Goal: Task Accomplishment & Management: Manage account settings

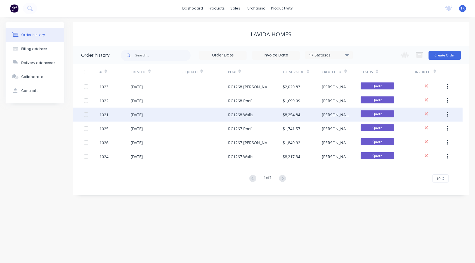
click at [253, 117] on div "RC1268 Walls" at bounding box center [255, 115] width 55 height 14
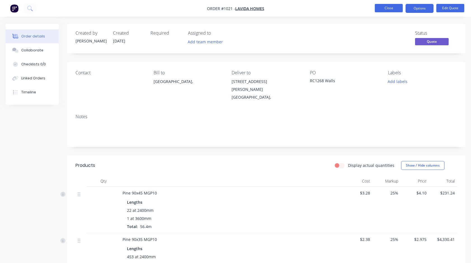
click at [380, 10] on button "Close" at bounding box center [389, 8] width 28 height 8
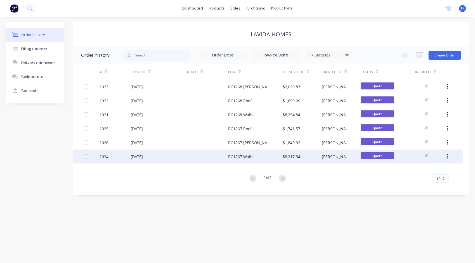
click at [249, 155] on div "RC1267 Walls" at bounding box center [240, 157] width 25 height 6
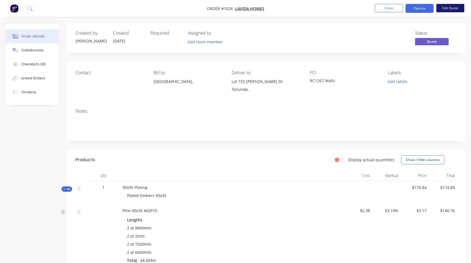
click at [452, 7] on button "Edit Quote" at bounding box center [450, 8] width 28 height 8
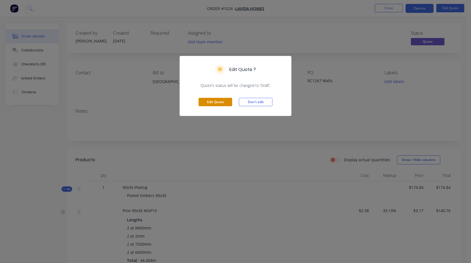
click at [223, 103] on button "Edit Quote" at bounding box center [216, 102] width 34 height 8
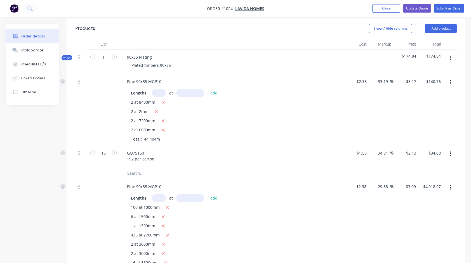
scroll to position [140, 0]
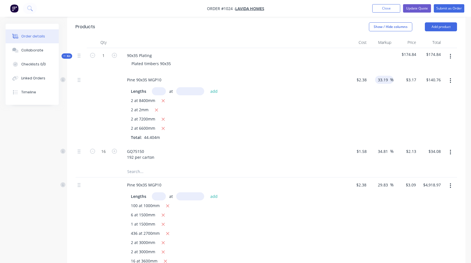
click at [385, 76] on input "33.19" at bounding box center [383, 80] width 13 height 8
type input "30"
type input "$3.094"
type input "$137.39"
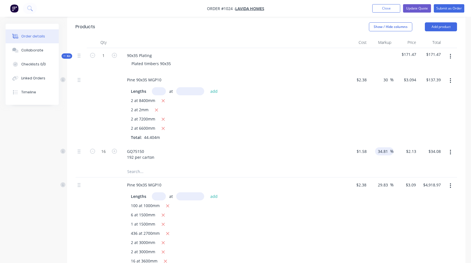
click at [387, 147] on input "34.81" at bounding box center [383, 151] width 13 height 8
type input "30"
type input "$2.054"
type input "$32.86"
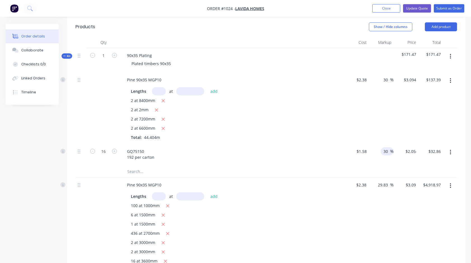
click at [250, 151] on div "GQ75150 192 per carton" at bounding box center [231, 154] width 219 height 14
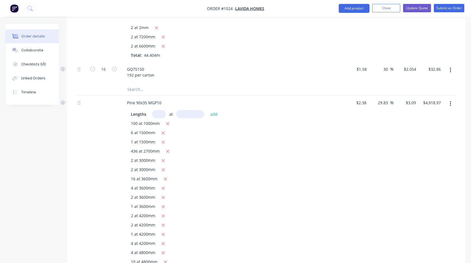
scroll to position [224, 0]
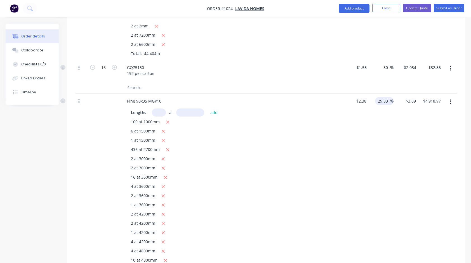
click at [382, 97] on input "29.83" at bounding box center [383, 101] width 13 height 8
type input "25"
type input "$2.975"
type input "$4,735.90"
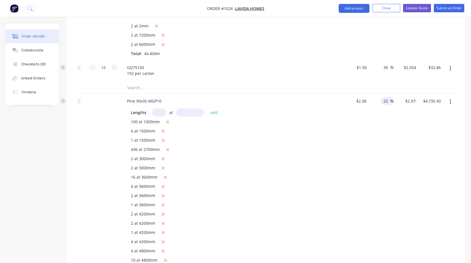
click at [365, 146] on div "$2.38 $2.38" at bounding box center [356, 199] width 25 height 210
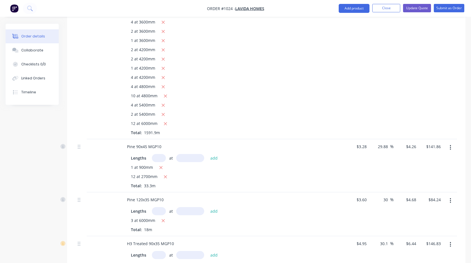
scroll to position [391, 0]
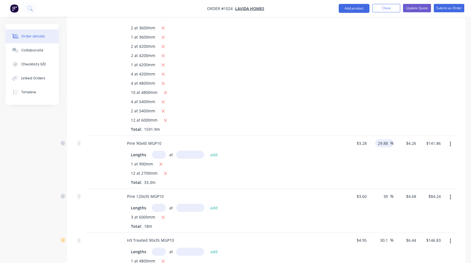
click at [386, 139] on input "29.88" at bounding box center [383, 143] width 13 height 8
type input "25"
type input "$4.10"
type input "$136.53"
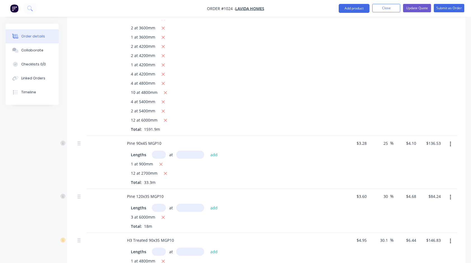
click at [336, 175] on div "Lengths at add 1 at 900mm 12 at 2700mm Total: 33.3m" at bounding box center [231, 166] width 219 height 37
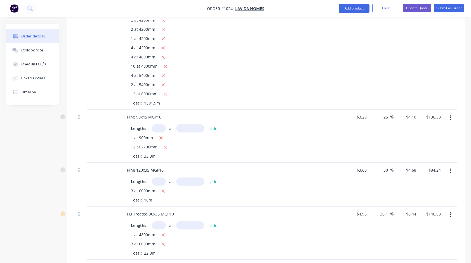
scroll to position [419, 0]
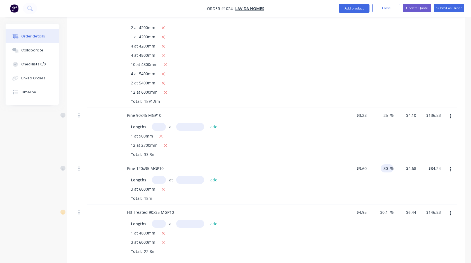
click at [385, 164] on input "30" at bounding box center [386, 168] width 7 height 8
type input "25"
type input "$4.50"
type input "$81.00"
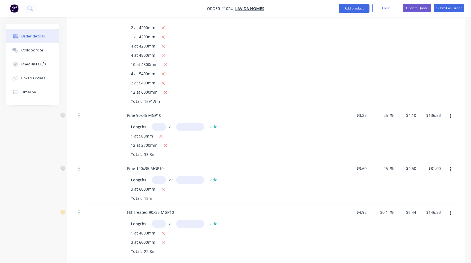
click at [296, 195] on div "Pine 120x35 MGP10 Lengths at add 3 at 6000mm Total: 18m" at bounding box center [232, 183] width 224 height 44
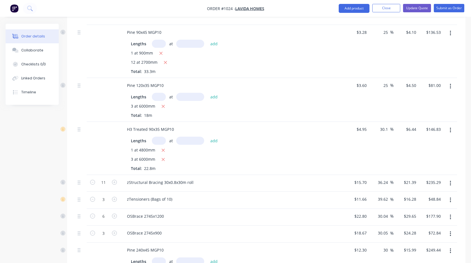
scroll to position [503, 0]
click at [384, 124] on input "30.1" at bounding box center [384, 128] width 11 height 8
type input "25"
type input "$6.1875"
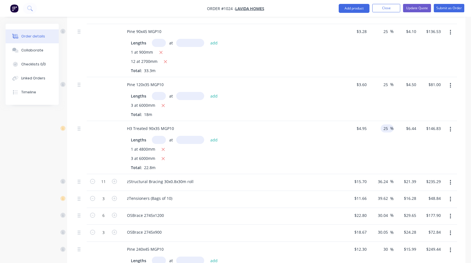
type input "$141.08"
click at [395, 145] on div "$6.1875 $6.44" at bounding box center [405, 147] width 25 height 53
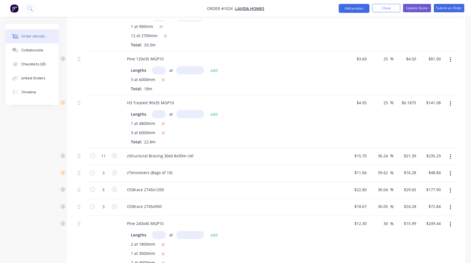
scroll to position [531, 0]
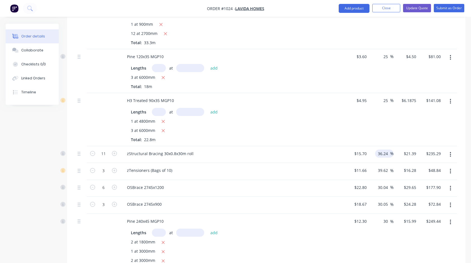
click at [384, 150] on input "36.24" at bounding box center [383, 154] width 13 height 8
type input "27.5"
type input "$20.0175"
type input "$220.19"
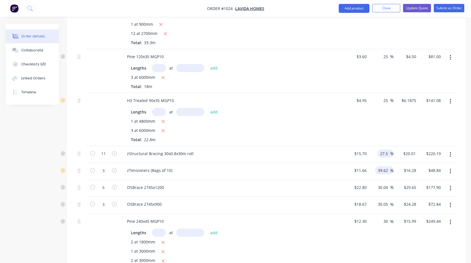
click at [382, 166] on input "39.62" at bounding box center [383, 170] width 13 height 8
type input "27.5"
type input "$14.8665"
type input "$44.60"
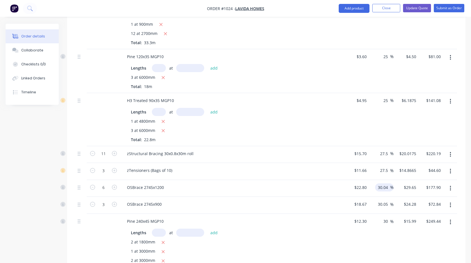
click at [384, 183] on input "30.04" at bounding box center [383, 187] width 13 height 8
type input "27.5"
type input "$29.07"
type input "$174.42"
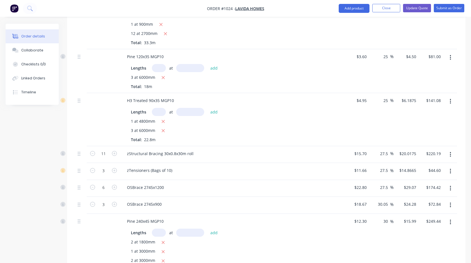
click at [299, 197] on div "OSBrace 2745x900" at bounding box center [232, 205] width 224 height 17
click at [383, 200] on input "30.05" at bounding box center [383, 204] width 13 height 8
type input "27.5"
type input "$23.8043"
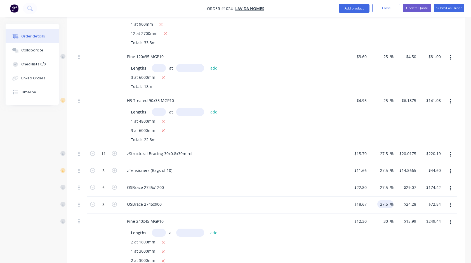
type input "$71.41"
click at [287, 200] on div "OSBrace 2745x900" at bounding box center [231, 204] width 219 height 8
click at [385, 217] on input "30" at bounding box center [386, 221] width 7 height 8
type input "25"
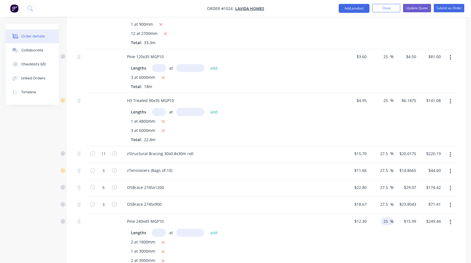
type input "$15.375"
type input "$239.85"
click at [252, 183] on div "OSBrace 2745x1200" at bounding box center [231, 187] width 219 height 8
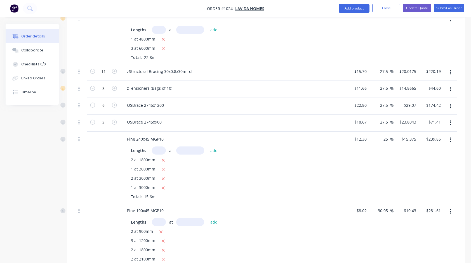
scroll to position [615, 0]
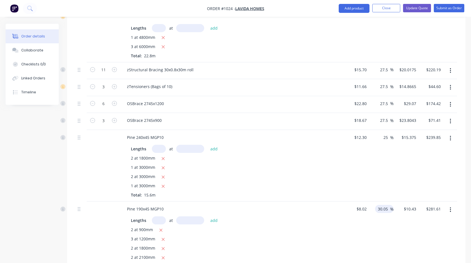
click at [384, 205] on input "30.05" at bounding box center [383, 209] width 13 height 8
type input "25"
type input "$10.025"
type input "$270.68"
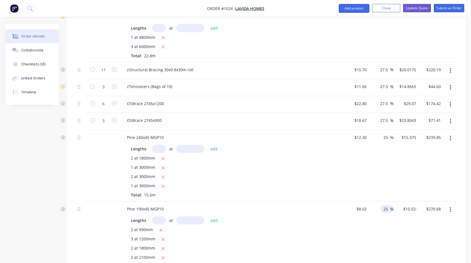
click at [295, 183] on div "1 at 3000mm" at bounding box center [232, 186] width 202 height 7
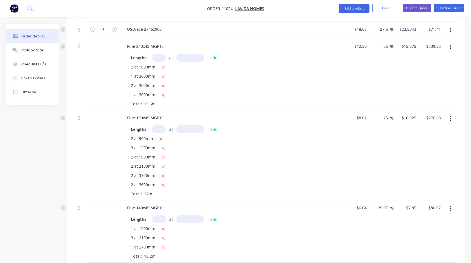
scroll to position [727, 0]
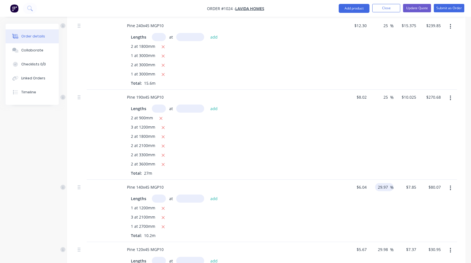
click at [381, 183] on input "29.97" at bounding box center [383, 187] width 13 height 8
type input "25"
type input "$7.55"
type input "$77.01"
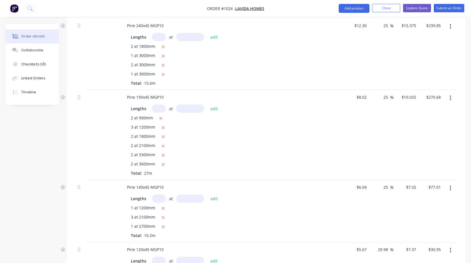
click at [327, 169] on div "Pine 190x45 MGP10 Lengths at add 2 at 900mm 3 at 1200mm 2 at 1800mm 2 at 2100mm…" at bounding box center [232, 135] width 224 height 90
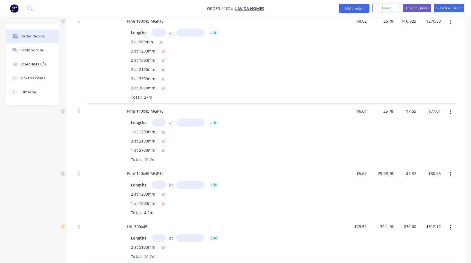
scroll to position [811, 0]
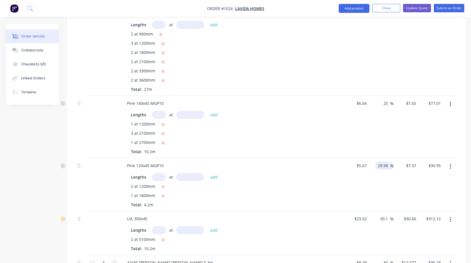
click at [384, 162] on input "29.98" at bounding box center [383, 166] width 13 height 8
type input "25"
type input "$7.0875"
type input "$29.77"
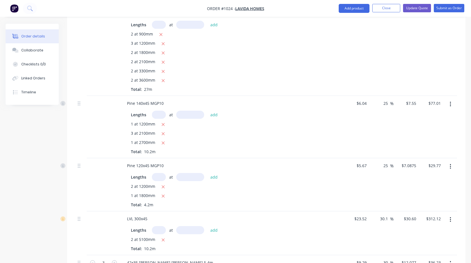
click at [251, 173] on div "Lengths at add 2 at 1200mm 1 at 1800mm Total: 4.2m" at bounding box center [232, 190] width 202 height 35
click at [384, 215] on input "30.1" at bounding box center [384, 219] width 11 height 8
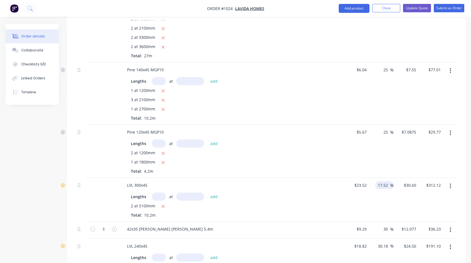
scroll to position [867, 0]
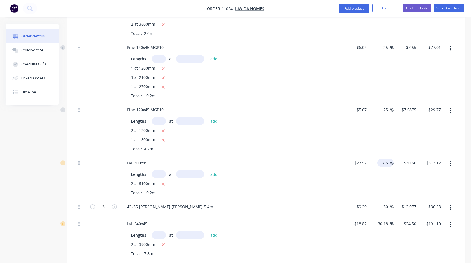
type input "17.5"
type input "$27.636"
type input "$281.89"
click at [318, 170] on div "Lengths at add 2 at 5100mm Total: 10.2m" at bounding box center [232, 182] width 202 height 25
click at [388, 203] on input "30" at bounding box center [386, 207] width 7 height 8
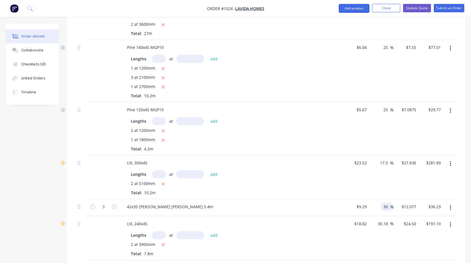
click at [388, 203] on input "30" at bounding box center [386, 207] width 7 height 8
type input "25"
type input "$11.6125"
type input "$34.84"
click at [282, 229] on div "Lengths at add 2 at 3900mm Total: 7.8m" at bounding box center [231, 243] width 219 height 28
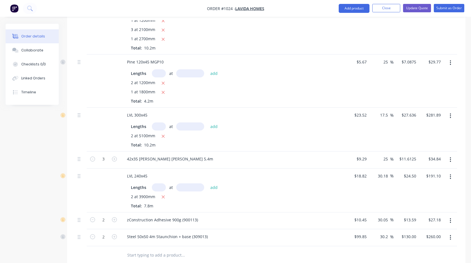
scroll to position [923, 0]
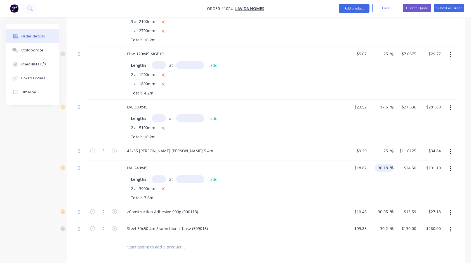
click at [385, 164] on input "30.18" at bounding box center [383, 168] width 13 height 8
type input "17.5"
type input "$22.1135"
type input "$172.49"
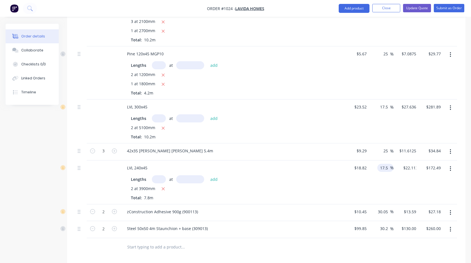
click at [370, 176] on div "17.5 17.5 %" at bounding box center [381, 183] width 25 height 44
click at [384, 208] on input "30.05" at bounding box center [383, 212] width 13 height 8
type input "27.5"
type input "$13.3238"
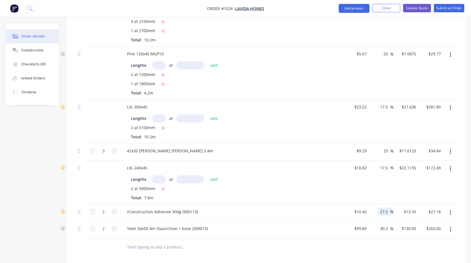
type input "$26.65"
click at [316, 208] on div "zConstruction Adhesive 900g (900113)" at bounding box center [231, 212] width 219 height 8
click at [383, 225] on input "30.2" at bounding box center [384, 229] width 11 height 8
type input "27.5"
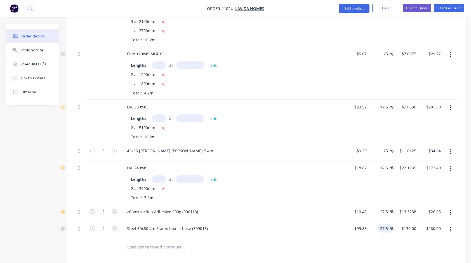
type input "$127.3088"
type input "$254.62"
click at [306, 148] on div "42x35 [PERSON_NAME] [PERSON_NAME] 5.4m" at bounding box center [232, 151] width 224 height 17
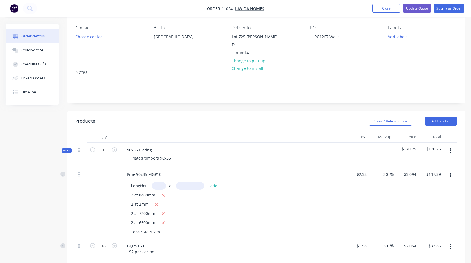
scroll to position [0, 0]
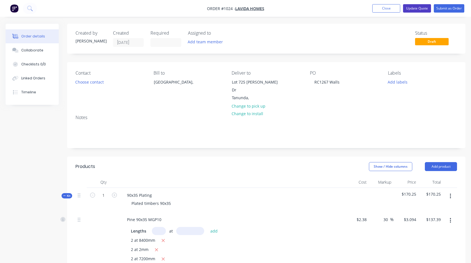
click at [413, 10] on button "Update Quote" at bounding box center [417, 8] width 28 height 8
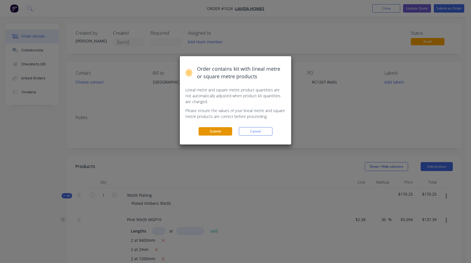
click at [213, 130] on button "Submit" at bounding box center [216, 131] width 34 height 8
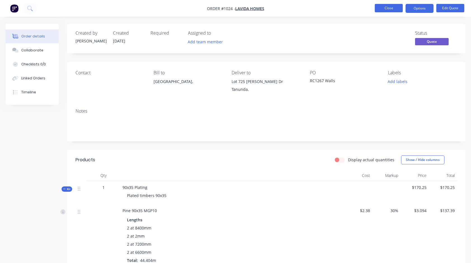
click at [385, 8] on button "Close" at bounding box center [389, 8] width 28 height 8
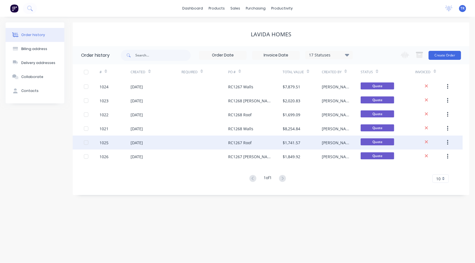
click at [253, 143] on div "RC1267 Roof" at bounding box center [255, 143] width 55 height 14
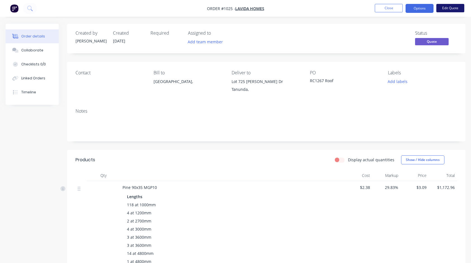
click at [448, 8] on button "Edit Quote" at bounding box center [450, 8] width 28 height 8
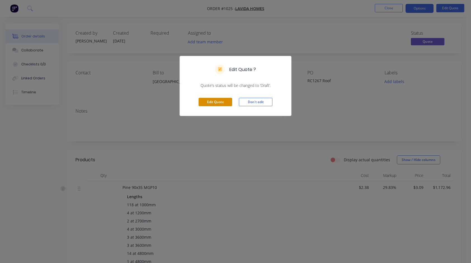
click at [212, 100] on button "Edit Quote" at bounding box center [216, 102] width 34 height 8
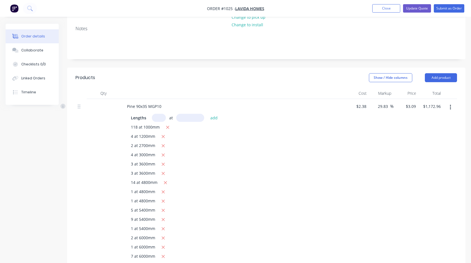
scroll to position [112, 0]
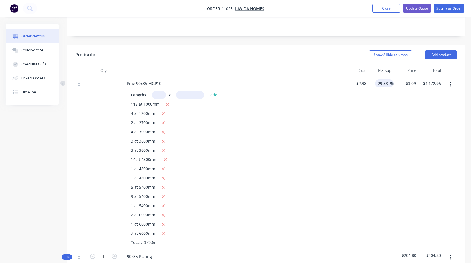
click at [383, 79] on input "29.83" at bounding box center [383, 83] width 13 height 8
type input "25"
type input "$2.975"
type input "$1,129.31"
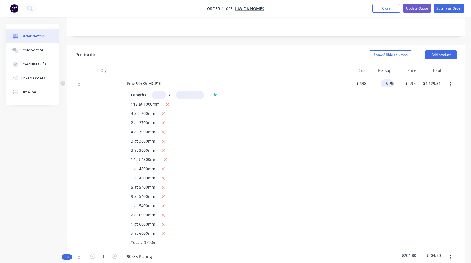
click at [336, 132] on div "Lengths at add 118 at 1000mm 4 at 1200mm 2 at 2700mm 4 at 3000mm 3 at 3600mm 3 …" at bounding box center [231, 167] width 219 height 157
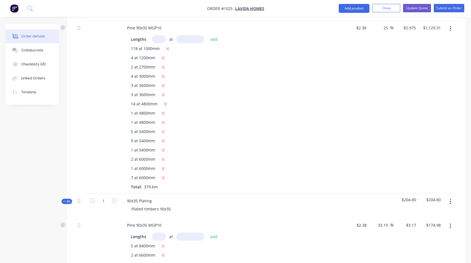
scroll to position [168, 0]
click at [382, 221] on input "33.19" at bounding box center [383, 225] width 13 height 8
type input "30"
type input "$3.094"
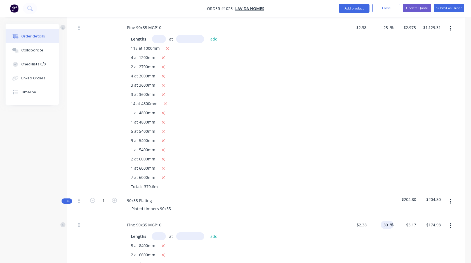
type input "$170.79"
click at [308, 147] on div "1 at 5400mm" at bounding box center [232, 150] width 202 height 7
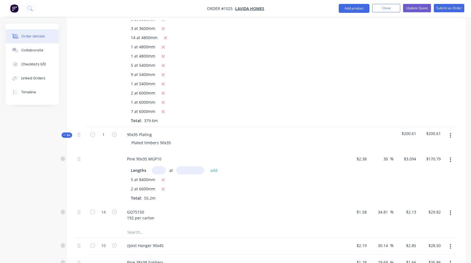
scroll to position [252, 0]
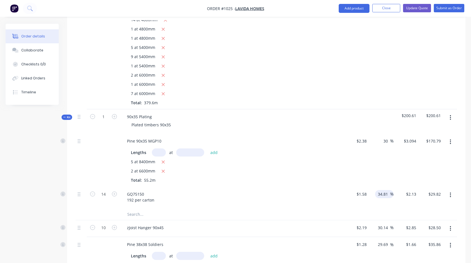
click at [383, 190] on input "34.81" at bounding box center [383, 194] width 13 height 8
type input "30"
type input "$2.054"
type input "$28.76"
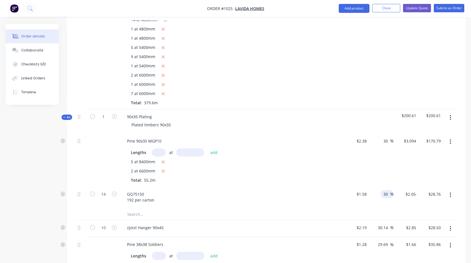
click at [317, 169] on div "5 at 8400mm 2 at 6600mm Total: 55.2m" at bounding box center [232, 171] width 202 height 24
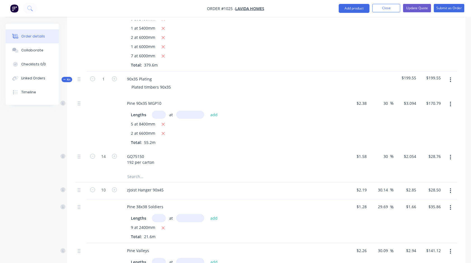
scroll to position [308, 0]
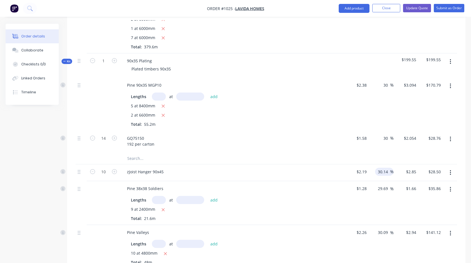
click at [383, 168] on input "30.14" at bounding box center [383, 172] width 13 height 8
type input "27.5"
type input "$2.7923"
type input "$27.92"
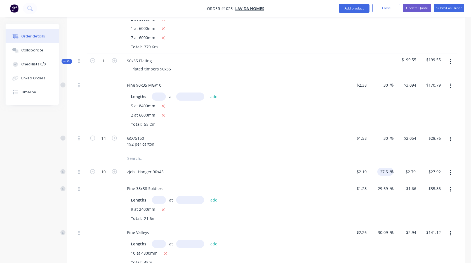
click at [384, 203] on div "29.69 29.69 %" at bounding box center [381, 203] width 25 height 44
click at [385, 185] on input "29.69" at bounding box center [383, 189] width 13 height 8
type input "25"
type input "$1.60"
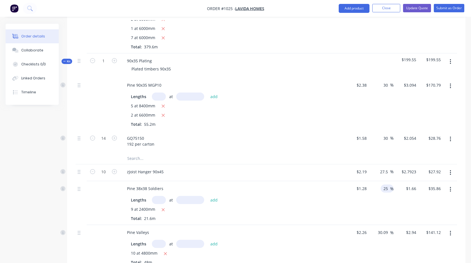
type input "$34.56"
click at [375, 201] on div "25 25 %" at bounding box center [381, 203] width 25 height 44
click at [382, 228] on input "30.09" at bounding box center [383, 232] width 13 height 8
type input "25"
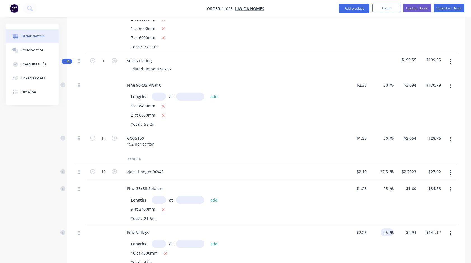
type input "$2.825"
type input "$135.60"
click at [329, 217] on div "Pine 38x38 Soldiers Lengths at add 9 at 2400mm Total: 21.6m" at bounding box center [232, 203] width 224 height 44
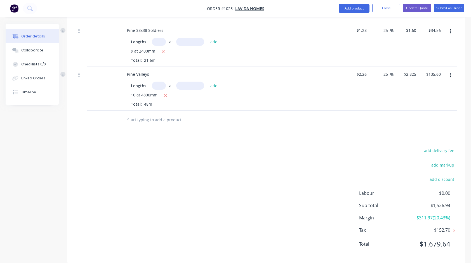
scroll to position [467, 0]
click at [418, 6] on button "Update Quote" at bounding box center [417, 8] width 28 height 8
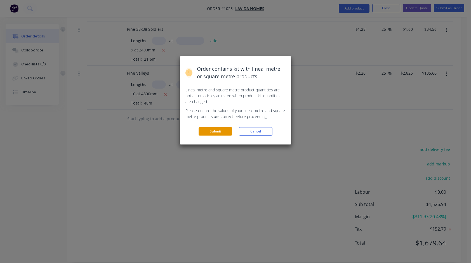
click at [219, 129] on button "Submit" at bounding box center [216, 131] width 34 height 8
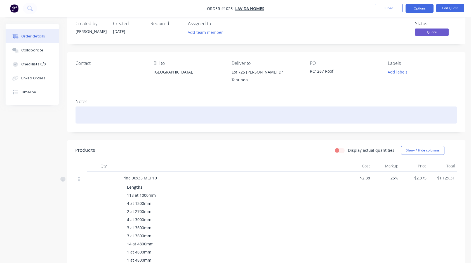
scroll to position [0, 0]
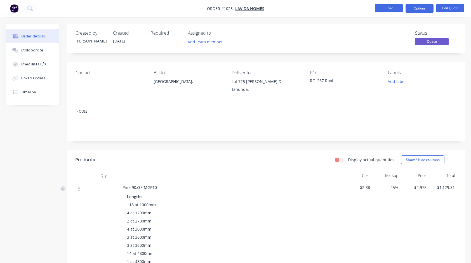
click at [389, 8] on button "Close" at bounding box center [389, 8] width 28 height 8
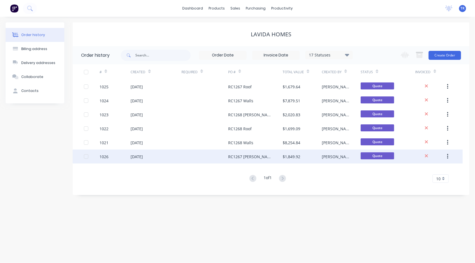
click at [235, 159] on div "RC1267 [PERSON_NAME]/Linings" at bounding box center [249, 157] width 43 height 6
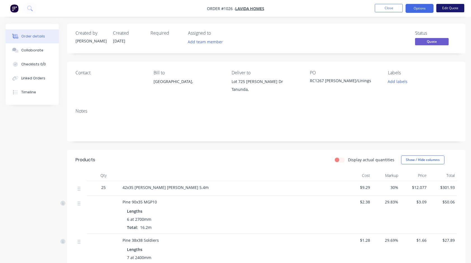
click at [451, 9] on button "Edit Quote" at bounding box center [450, 8] width 28 height 8
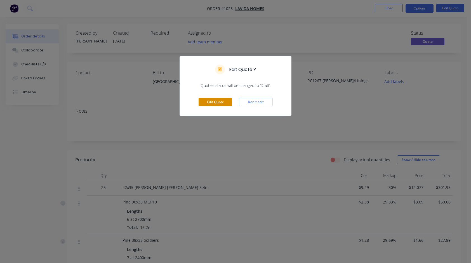
click at [212, 100] on button "Edit Quote" at bounding box center [216, 102] width 34 height 8
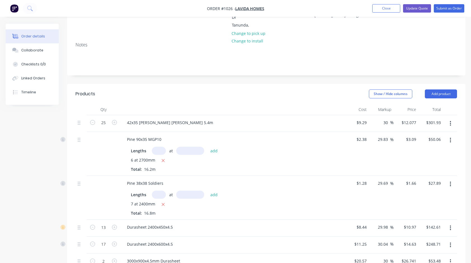
scroll to position [84, 0]
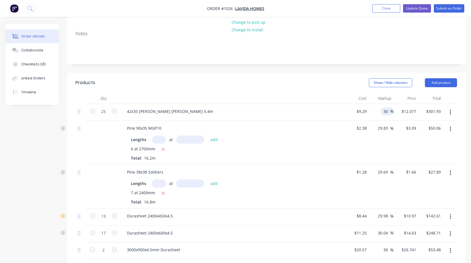
click at [386, 107] on input "30" at bounding box center [386, 111] width 7 height 8
type input "25"
type input "$11.6125"
type input "$290.31"
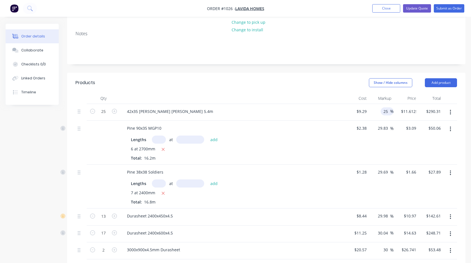
click at [282, 136] on div "Lengths at add" at bounding box center [232, 140] width 202 height 8
click at [381, 124] on input "29.83" at bounding box center [383, 128] width 13 height 8
type input "25"
type input "$2.975"
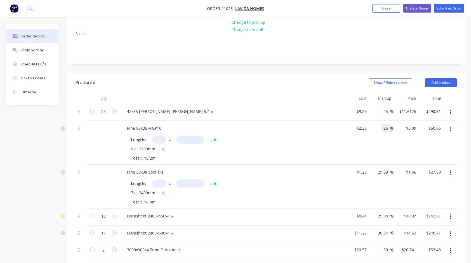
type input "$48.20"
click at [289, 146] on div "6 at 2700mm" at bounding box center [232, 149] width 202 height 7
click at [384, 168] on input "29.69" at bounding box center [383, 172] width 13 height 8
type input "25"
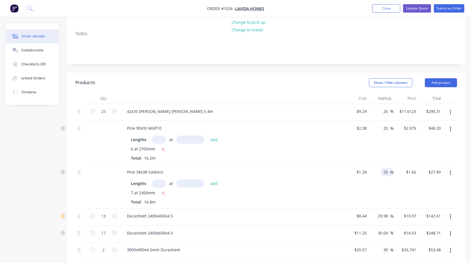
type input "$1.60"
type input "$26.88"
click at [303, 180] on div "Lengths at add" at bounding box center [232, 184] width 202 height 8
click at [384, 212] on input "29.98" at bounding box center [383, 216] width 13 height 8
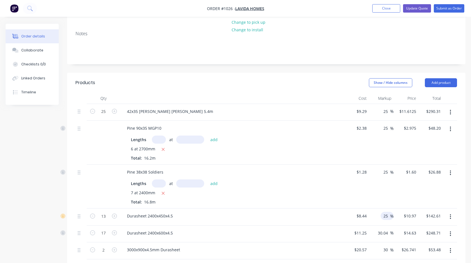
type input "25"
type input "$10.55"
type input "$137.15"
click at [290, 201] on div "Pine 38x38 Soldiers Lengths at add 7 at 2400mm Total: 16.8m" at bounding box center [232, 187] width 224 height 44
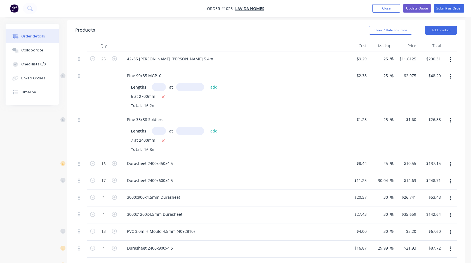
scroll to position [140, 0]
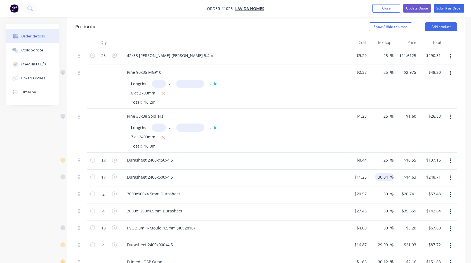
click at [383, 173] on input "30.04" at bounding box center [383, 177] width 13 height 8
type input "25"
type input "$14.0625"
type input "$239.06"
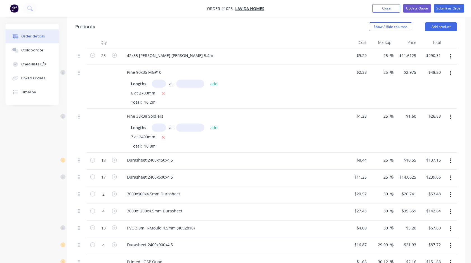
click at [295, 177] on div "Durasheet 2400x600x4.5" at bounding box center [232, 178] width 224 height 17
click at [388, 190] on input "30" at bounding box center [386, 194] width 7 height 8
type input "25"
type input "$25.7125"
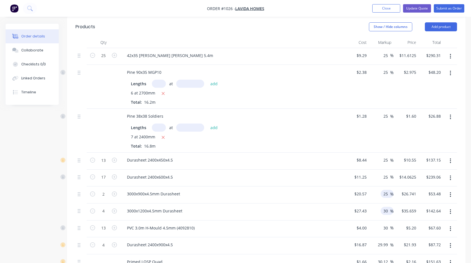
type input "$51.43"
click at [387, 207] on input "30" at bounding box center [386, 211] width 7 height 8
type input "25"
type input "$34.2875"
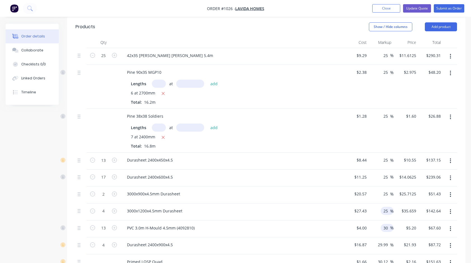
type input "$137.15"
click at [384, 224] on input "30" at bounding box center [386, 228] width 7 height 8
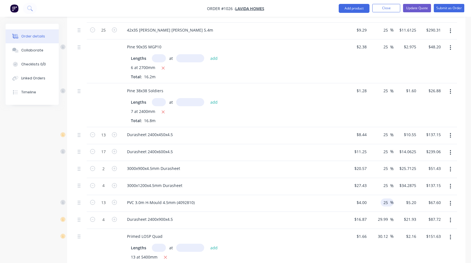
scroll to position [168, 0]
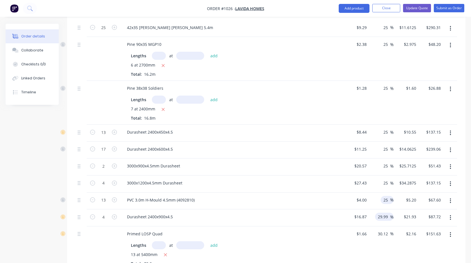
type input "25"
type input "$5.00"
type input "$65.00"
click at [381, 213] on input "29.99" at bounding box center [383, 217] width 13 height 8
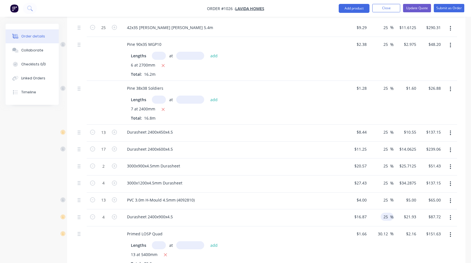
type input "25"
type input "$21.0875"
type input "$84.35"
click at [292, 193] on div "PVC 3.0m H-Mould 4.5mm (4092810)" at bounding box center [232, 201] width 224 height 17
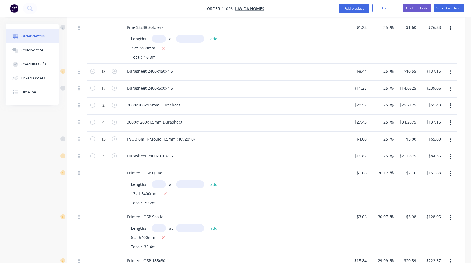
scroll to position [252, 0]
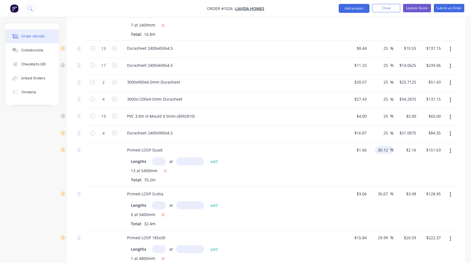
click at [386, 146] on input "30.12" at bounding box center [383, 150] width 13 height 8
type input "25"
type input "$2.075"
type input "$145.67"
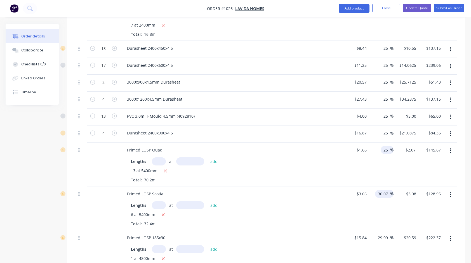
click at [380, 190] on input "30.07" at bounding box center [383, 194] width 13 height 8
type input "25"
type input "$3.825"
type input "$123.93"
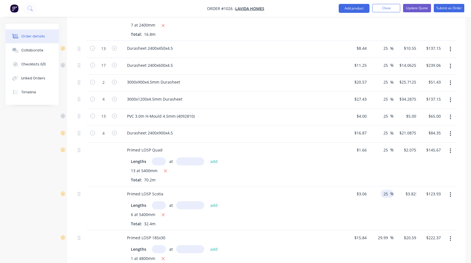
click at [303, 201] on div "Lengths at add" at bounding box center [232, 205] width 202 height 8
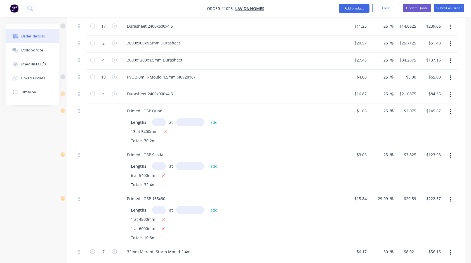
scroll to position [308, 0]
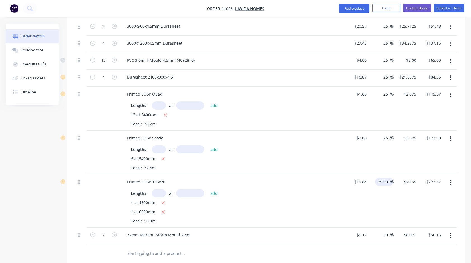
click at [383, 178] on input "29.99" at bounding box center [383, 182] width 13 height 8
type input "25"
type input "$19.80"
type input "$213.84"
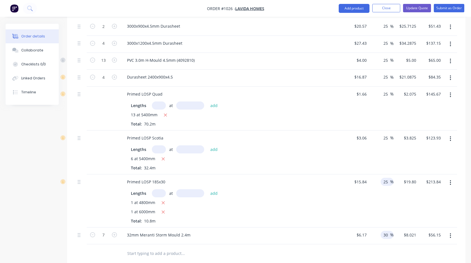
click at [385, 231] on input "30" at bounding box center [386, 235] width 7 height 8
type input "25"
type input "$7.7125"
type input "$53.99"
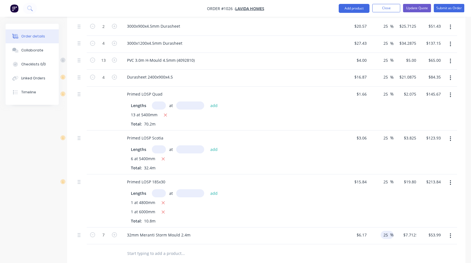
click at [258, 145] on div "Lengths at add" at bounding box center [232, 149] width 202 height 8
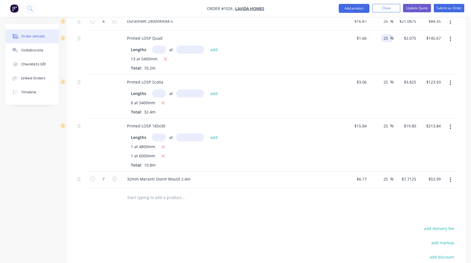
scroll to position [440, 0]
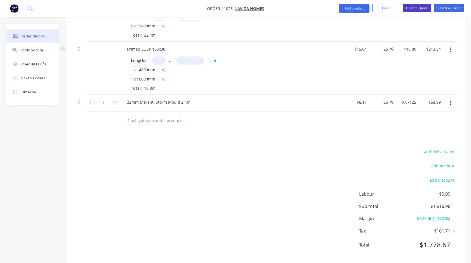
click at [422, 10] on button "Update Quote" at bounding box center [417, 8] width 28 height 8
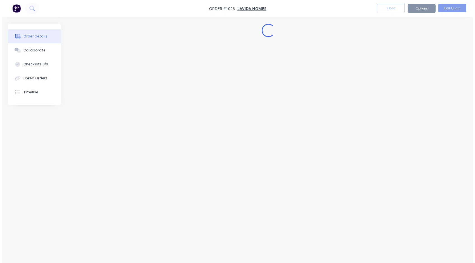
scroll to position [0, 0]
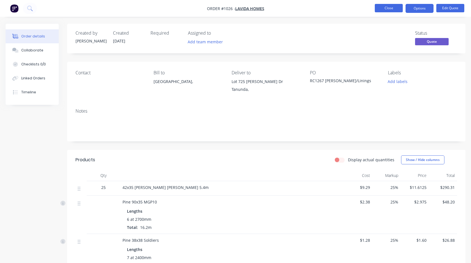
click at [385, 10] on button "Close" at bounding box center [389, 8] width 28 height 8
